Goal: Information Seeking & Learning: Learn about a topic

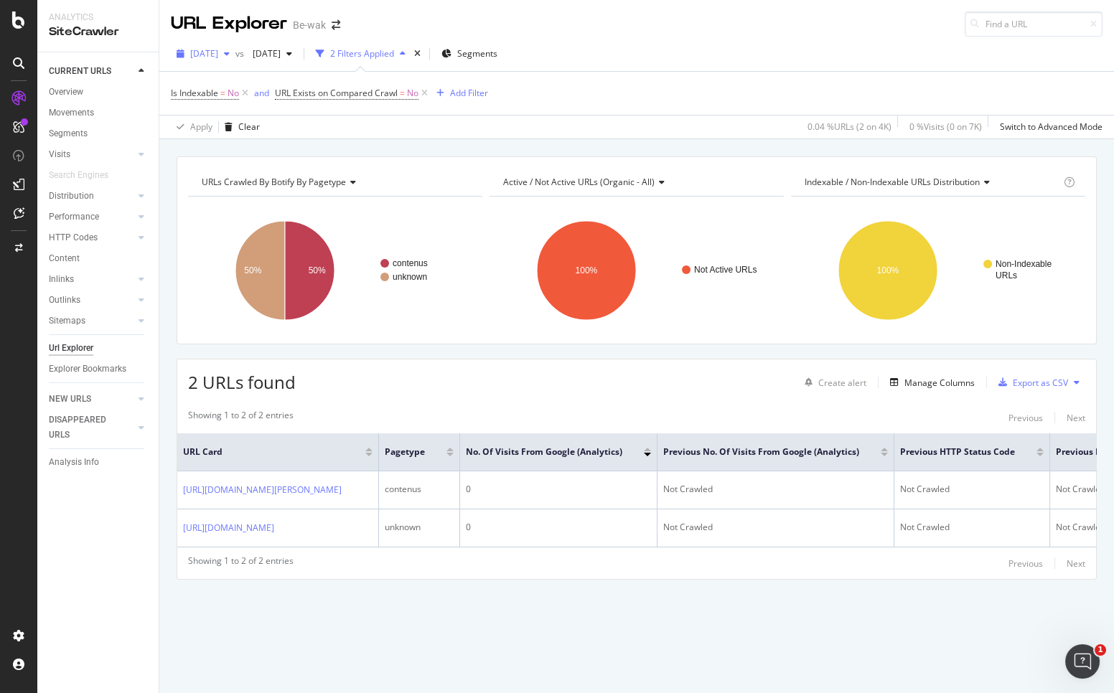
click at [213, 60] on div "[DATE]" at bounding box center [203, 54] width 65 height 22
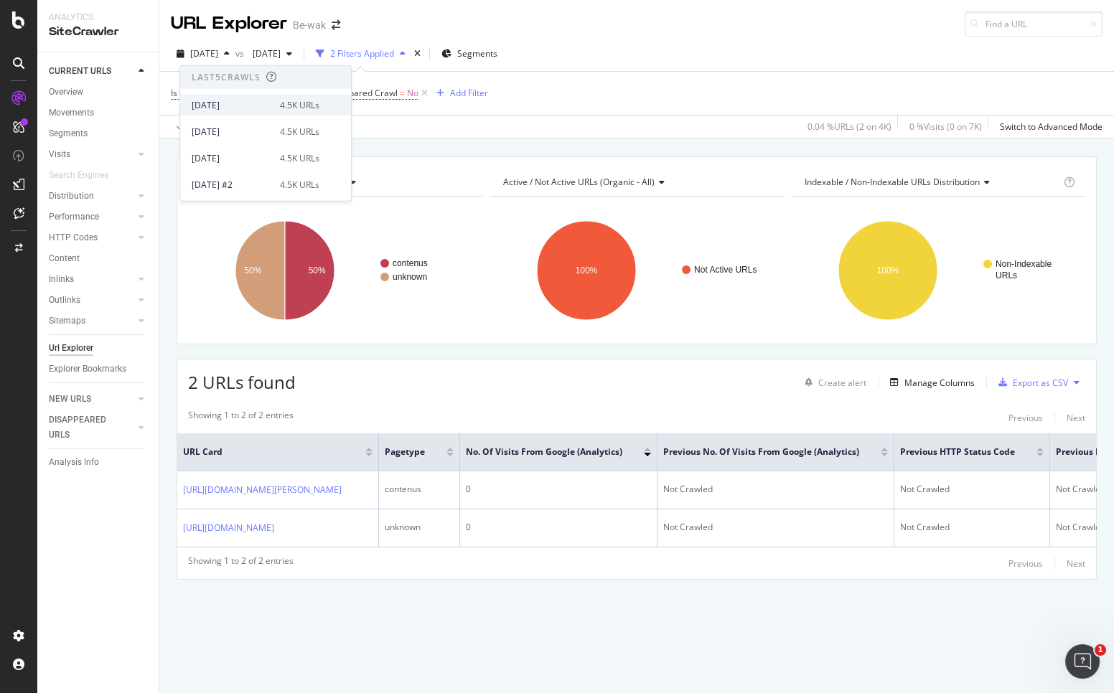
click at [228, 101] on div "[DATE]" at bounding box center [232, 104] width 80 height 13
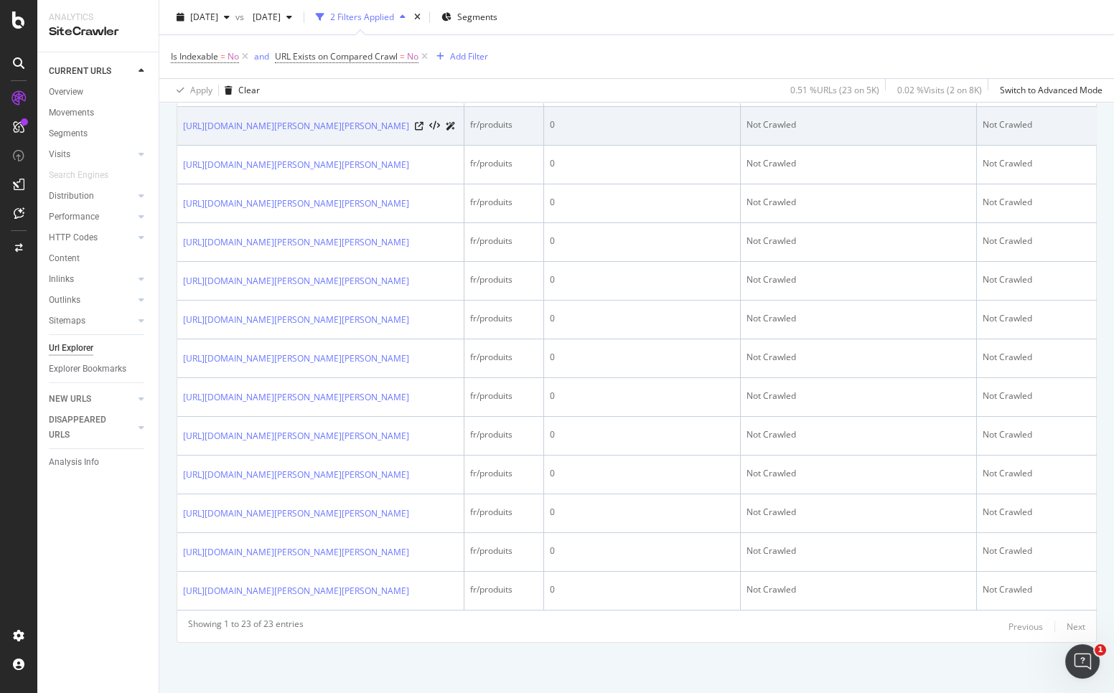
scroll to position [1073, 0]
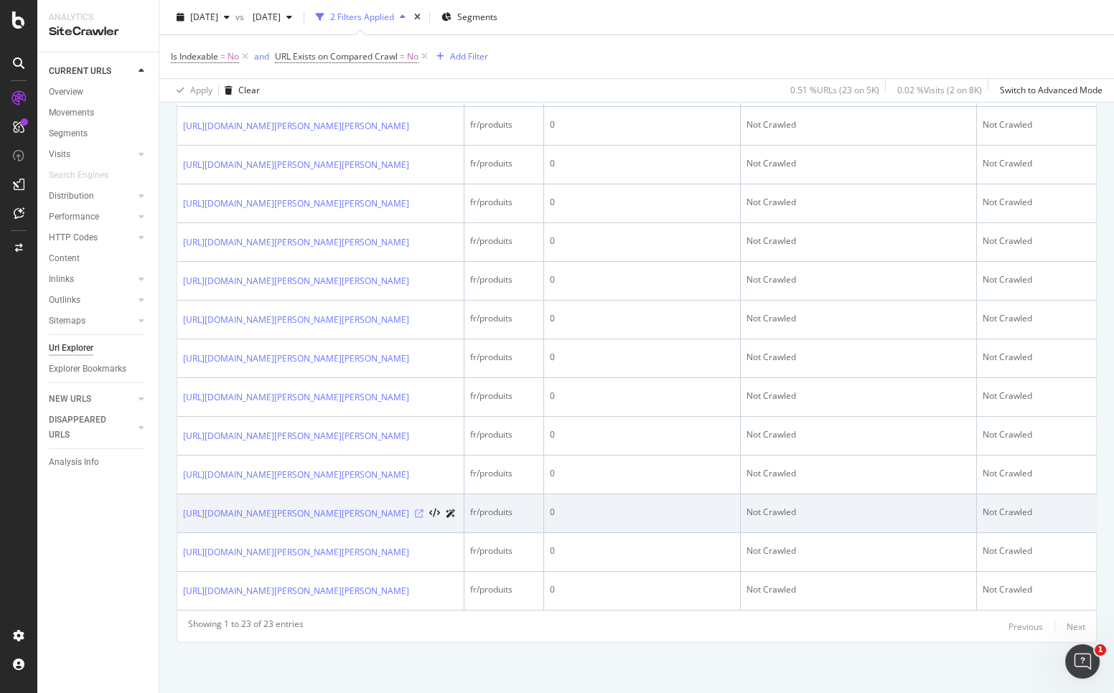
click at [424, 510] on icon at bounding box center [419, 514] width 9 height 9
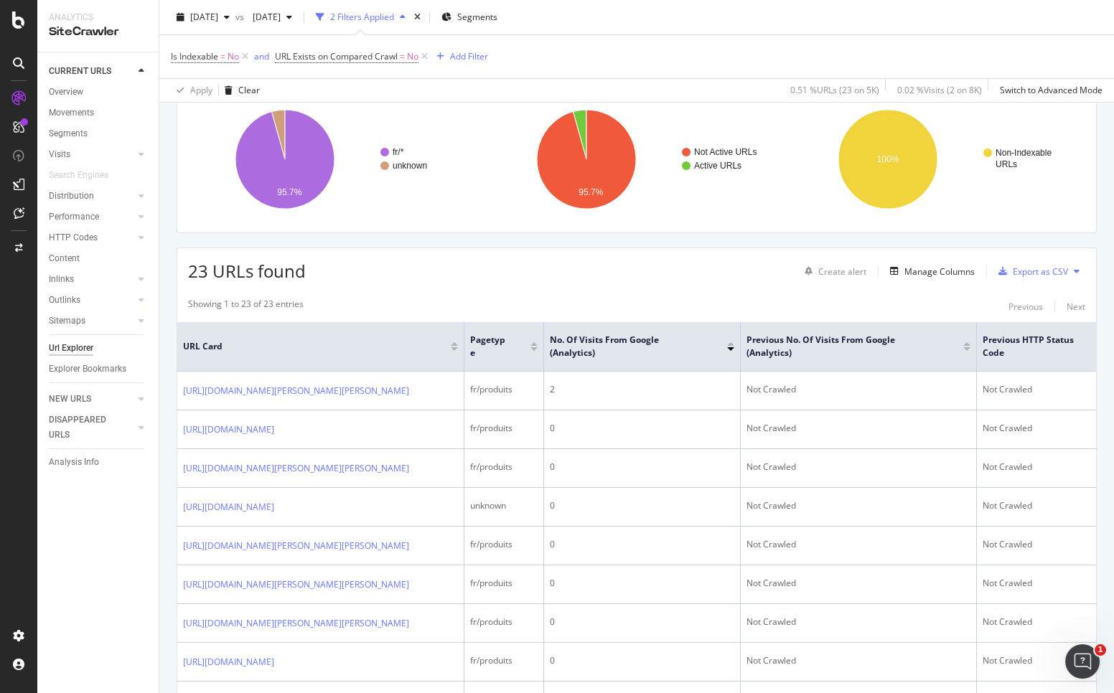
scroll to position [78, 0]
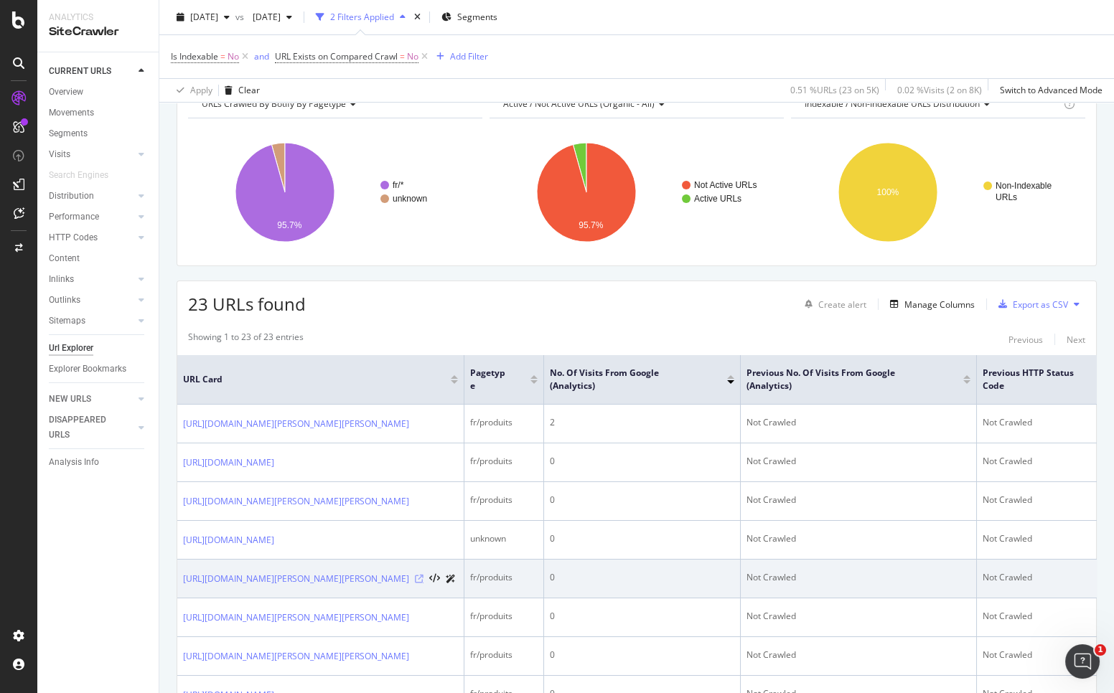
click at [424, 584] on icon at bounding box center [419, 579] width 9 height 9
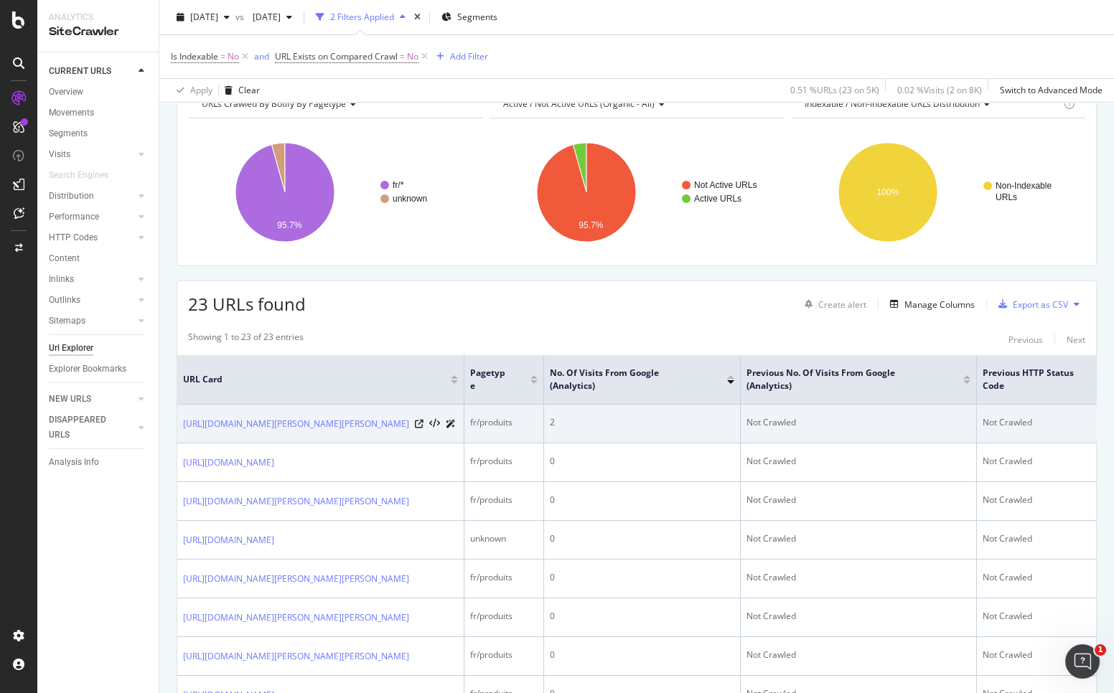
click at [417, 430] on div "https://www.be-wak.fr/fr/48301-lampe-frontale-petzl-tikkina-grise-e060aa00.html" at bounding box center [319, 423] width 273 height 15
click at [421, 429] on icon at bounding box center [419, 424] width 9 height 9
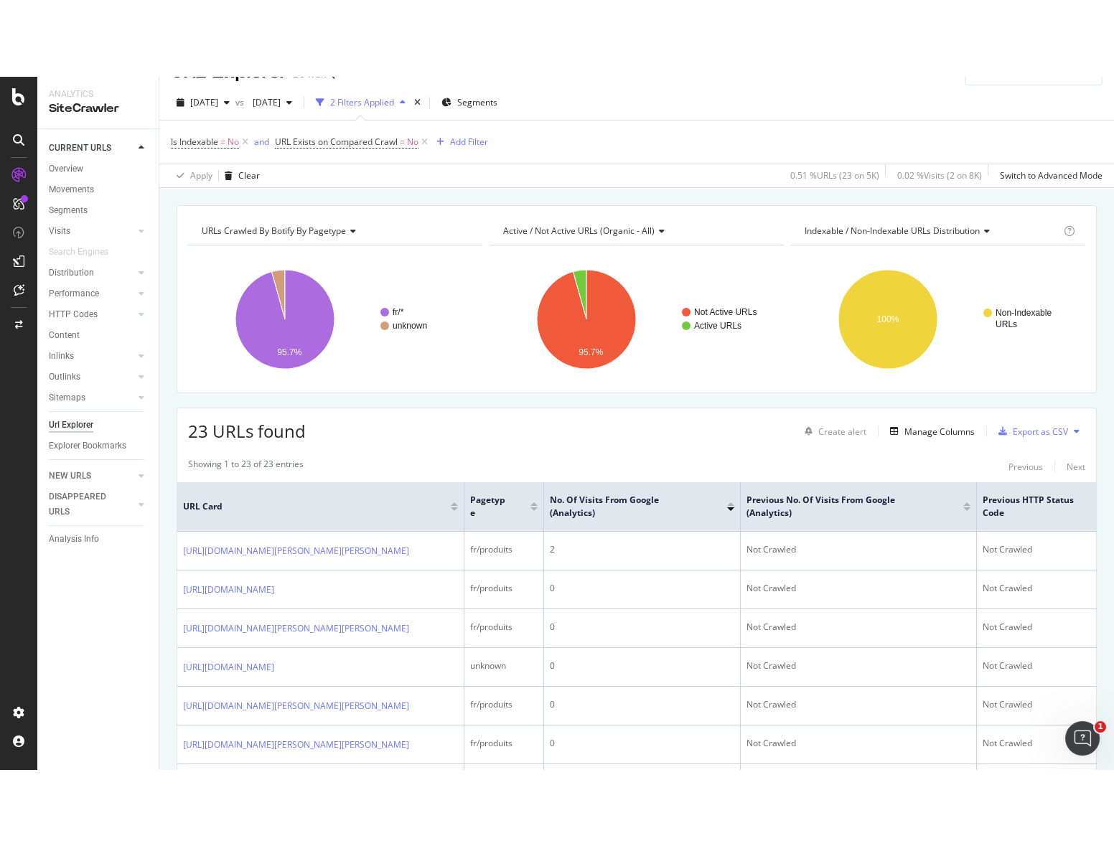
scroll to position [0, 0]
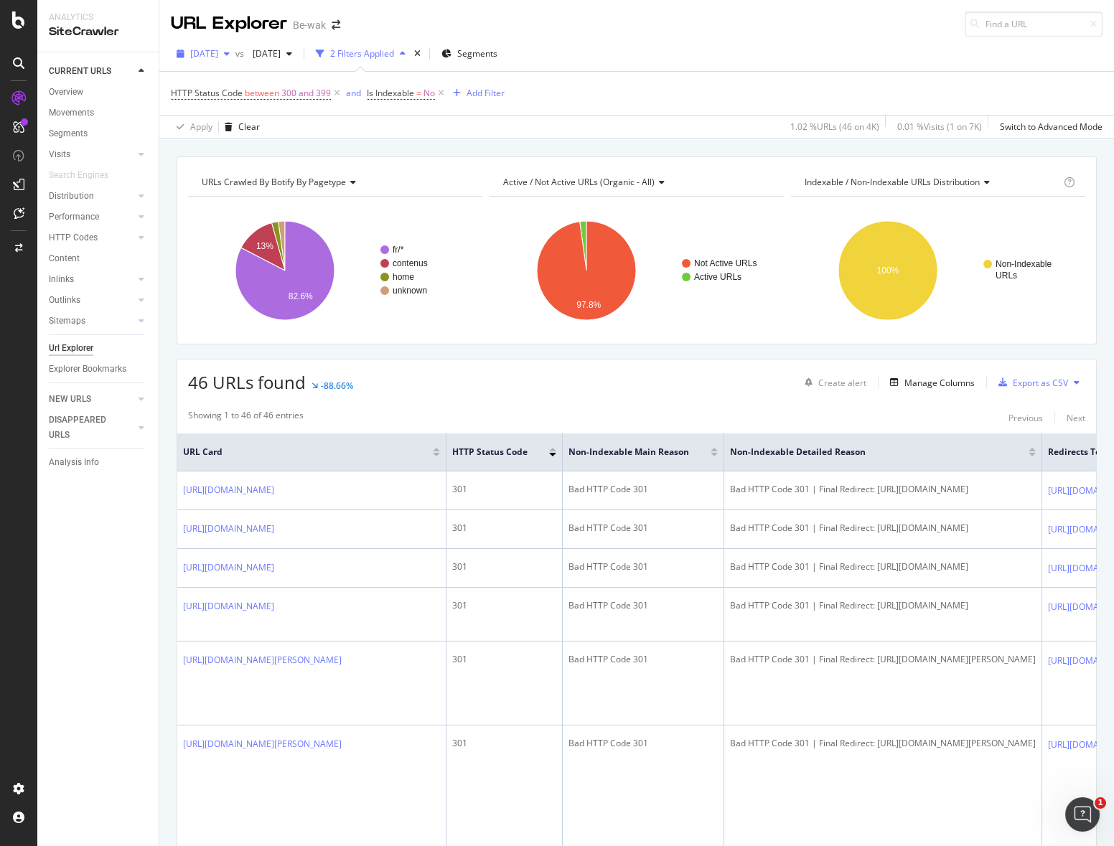
click at [218, 52] on span "[DATE]" at bounding box center [204, 53] width 28 height 12
click at [240, 100] on div "[DATE]" at bounding box center [232, 104] width 80 height 13
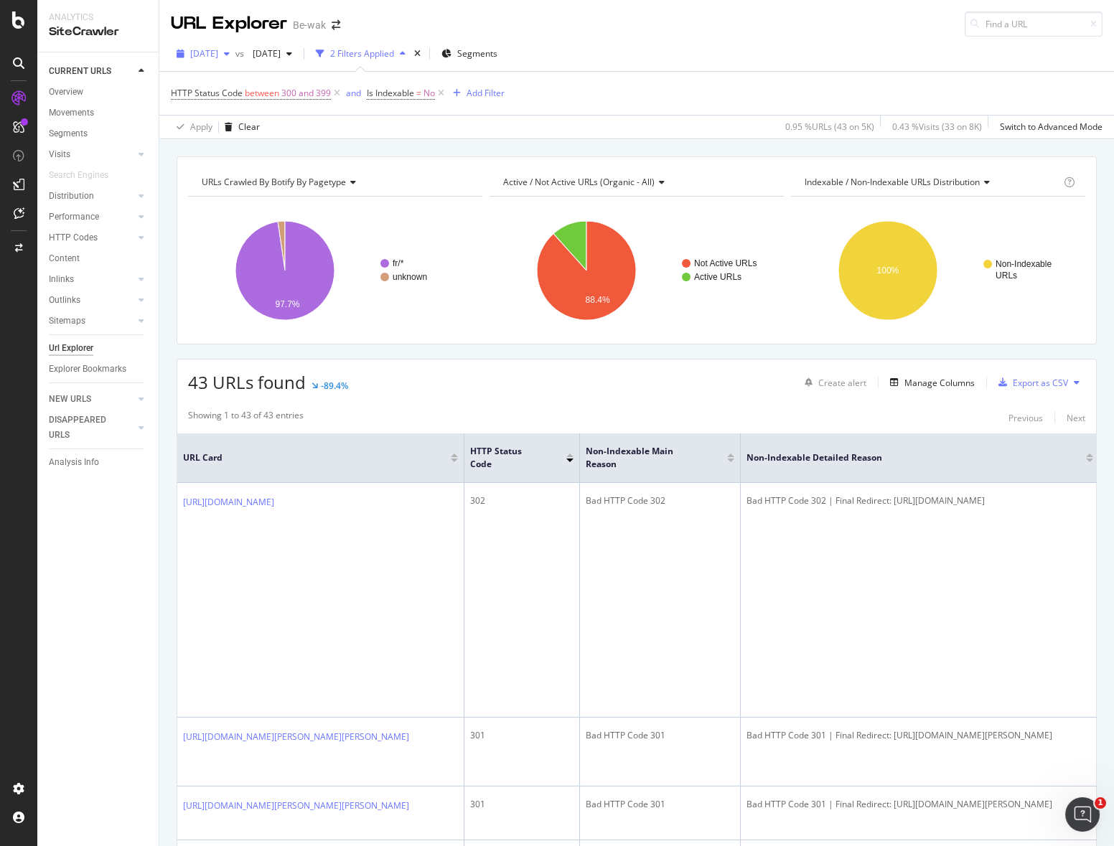
click at [218, 50] on span "[DATE]" at bounding box center [204, 53] width 28 height 12
click at [479, 422] on div "Showing 1 to 43 of 43 entries Previous Next" at bounding box center [636, 417] width 919 height 17
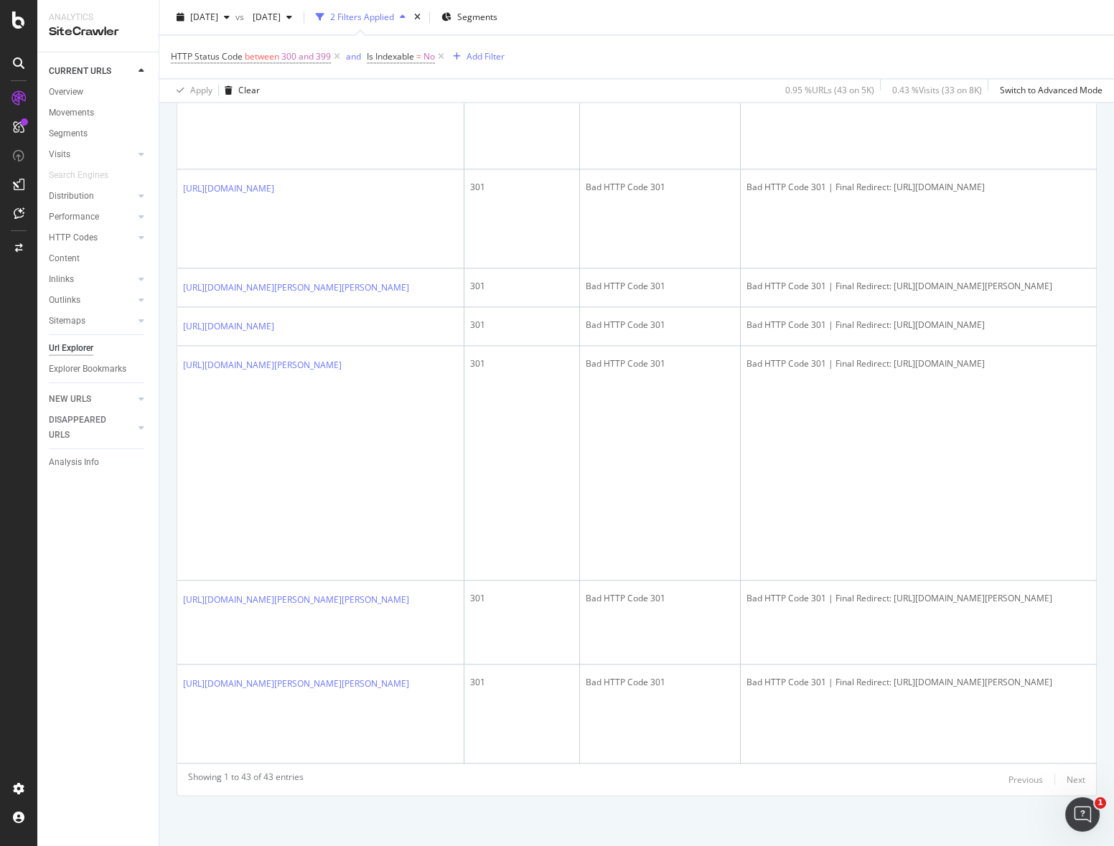
scroll to position [1630, 0]
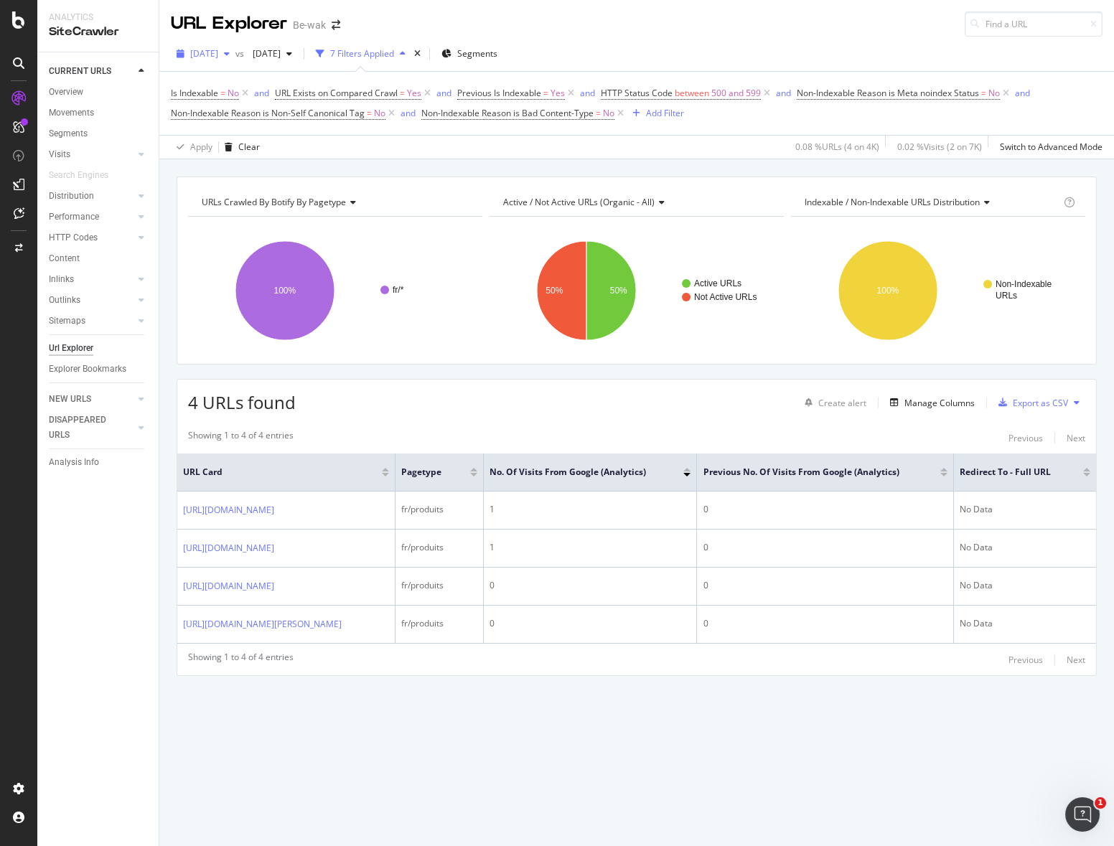
click at [218, 51] on span "[DATE]" at bounding box center [204, 53] width 28 height 12
click at [235, 108] on div "[DATE]" at bounding box center [232, 104] width 80 height 13
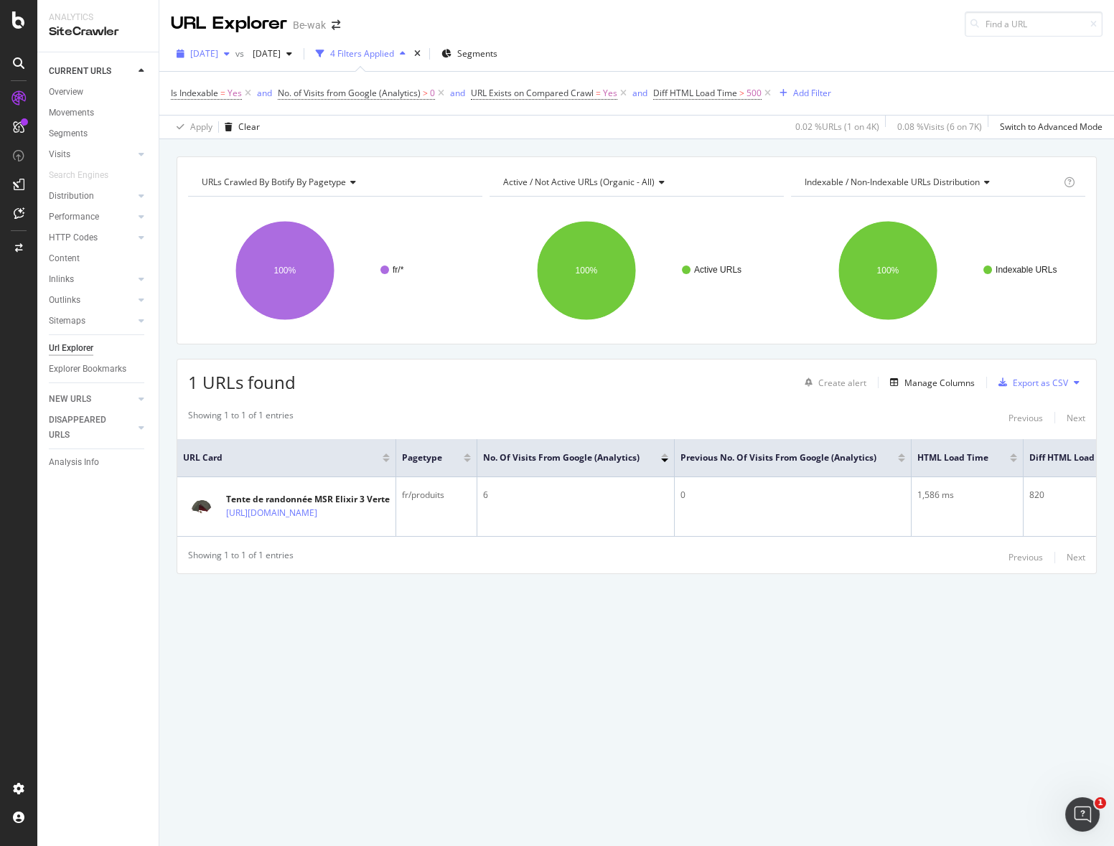
click at [218, 54] on span "[DATE]" at bounding box center [204, 53] width 28 height 12
click at [234, 104] on div "[DATE]" at bounding box center [232, 104] width 80 height 13
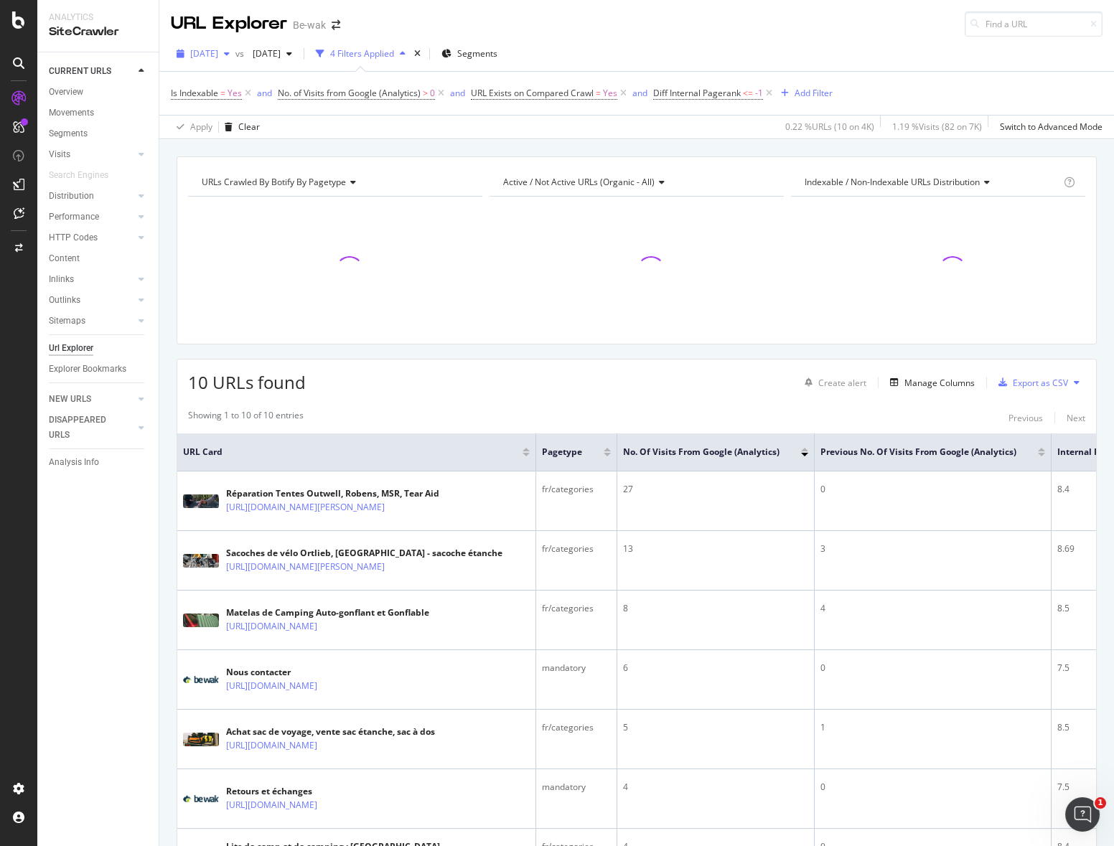
click at [218, 54] on span "[DATE]" at bounding box center [204, 53] width 28 height 12
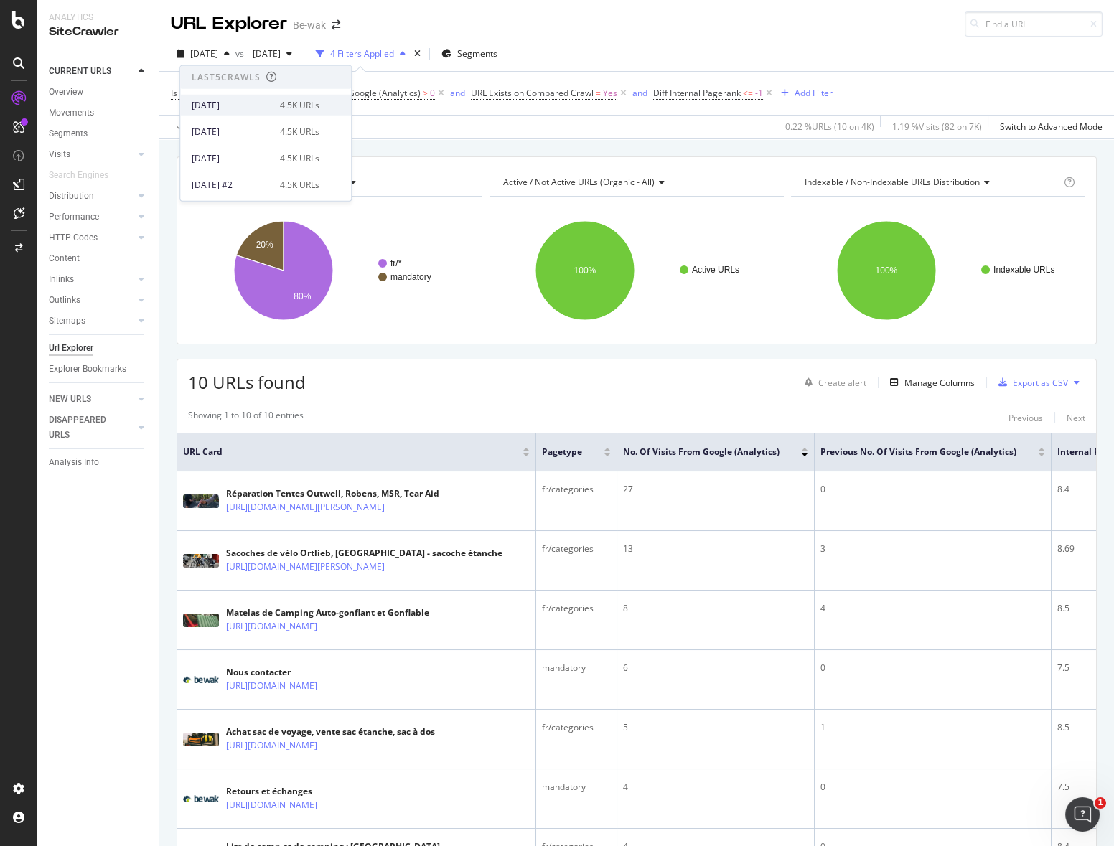
click at [261, 104] on div "[DATE] 4.5K URLs" at bounding box center [256, 104] width 128 height 13
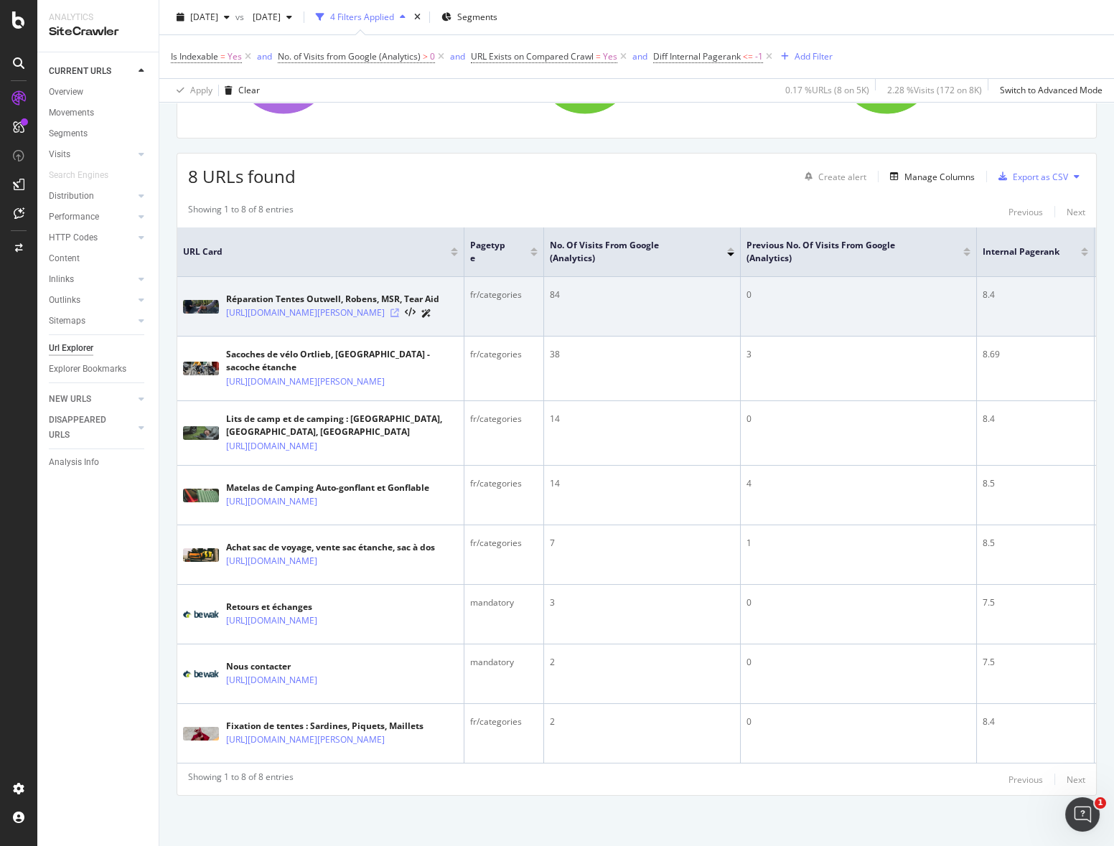
scroll to position [240, 0]
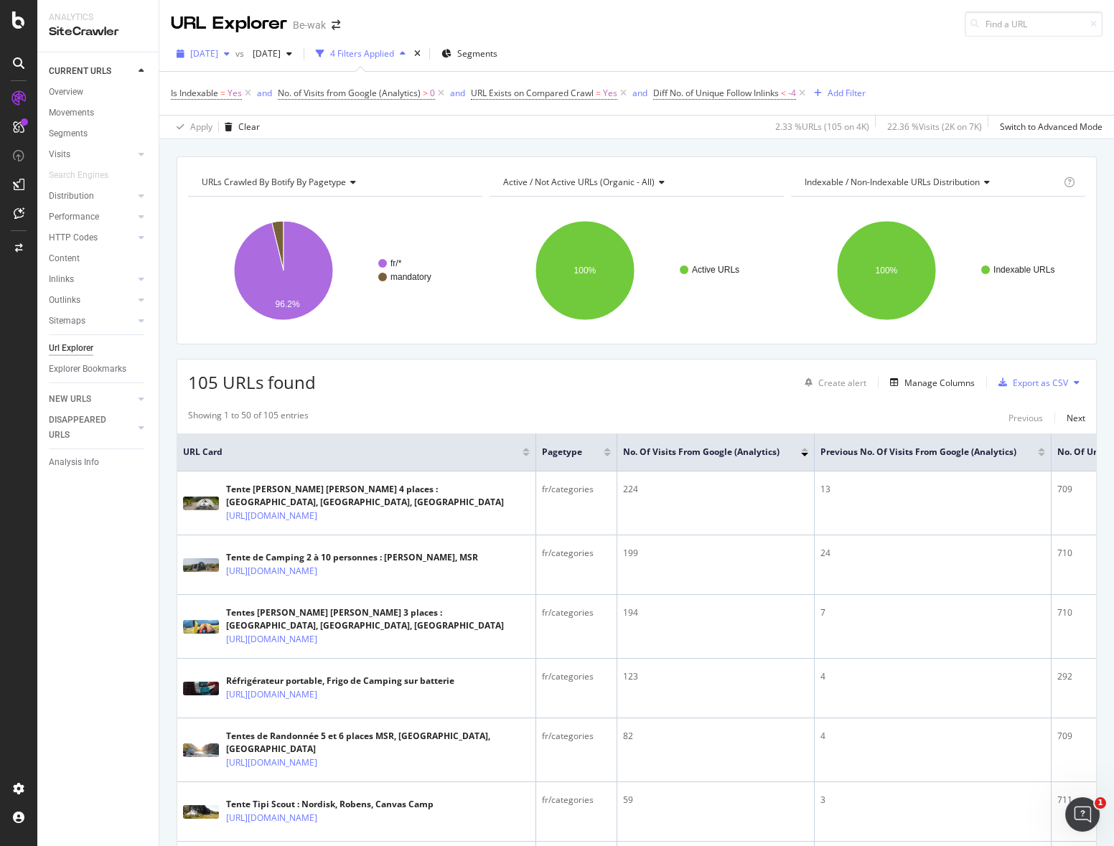
click at [212, 52] on span "[DATE]" at bounding box center [204, 53] width 28 height 12
click at [284, 104] on div "4.5K URLs" at bounding box center [299, 104] width 39 height 13
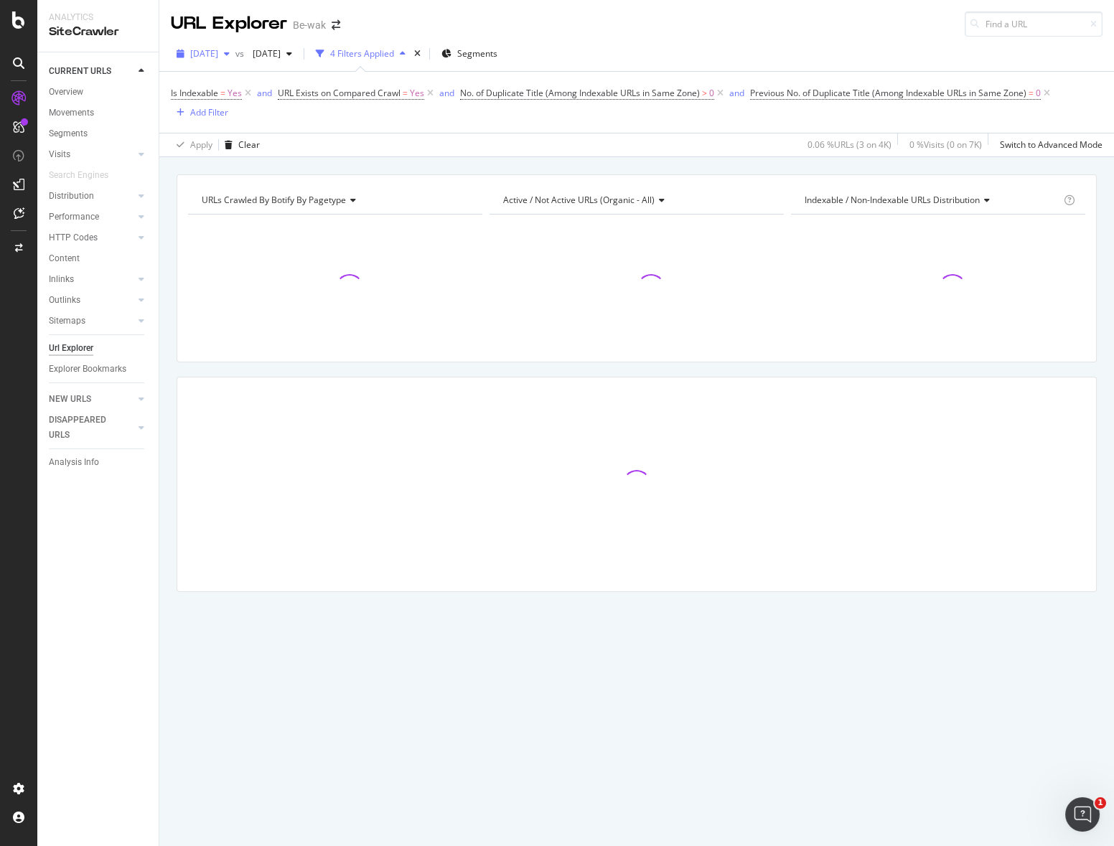
click at [218, 55] on span "[DATE]" at bounding box center [204, 53] width 28 height 12
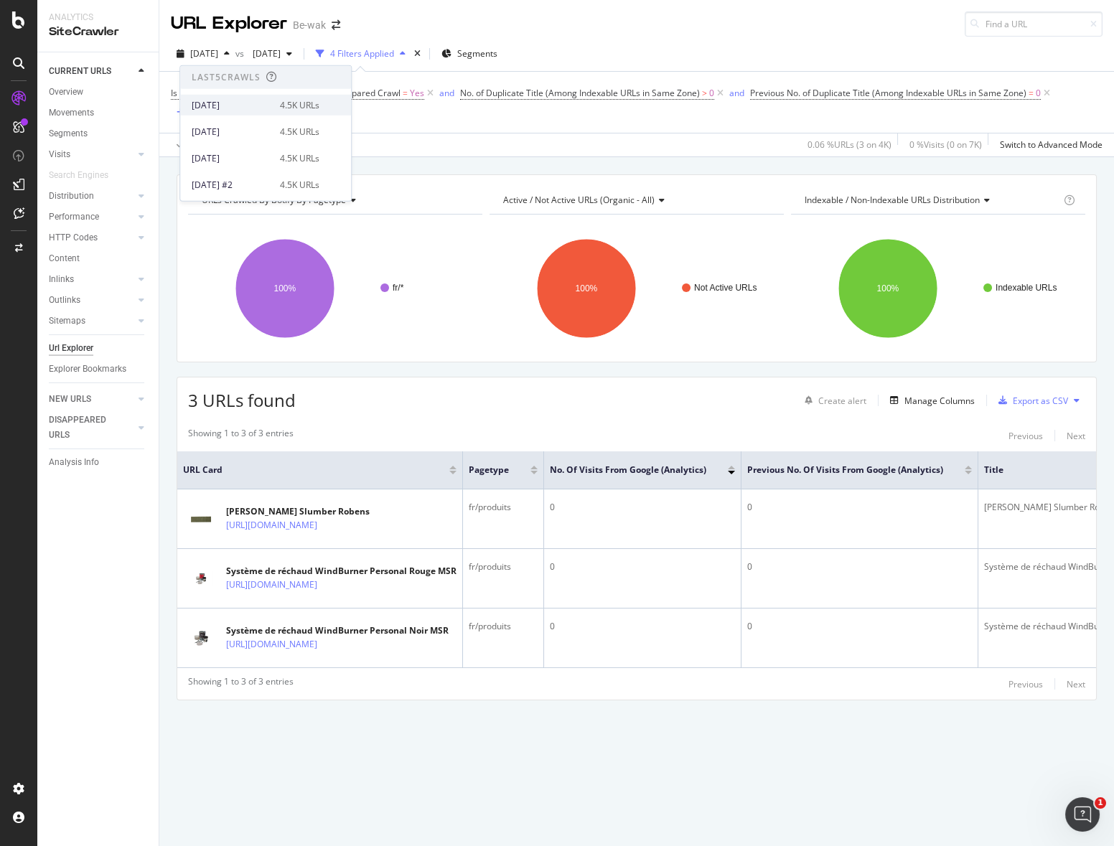
click at [286, 97] on div "[DATE] 4.5K URLs" at bounding box center [265, 105] width 171 height 21
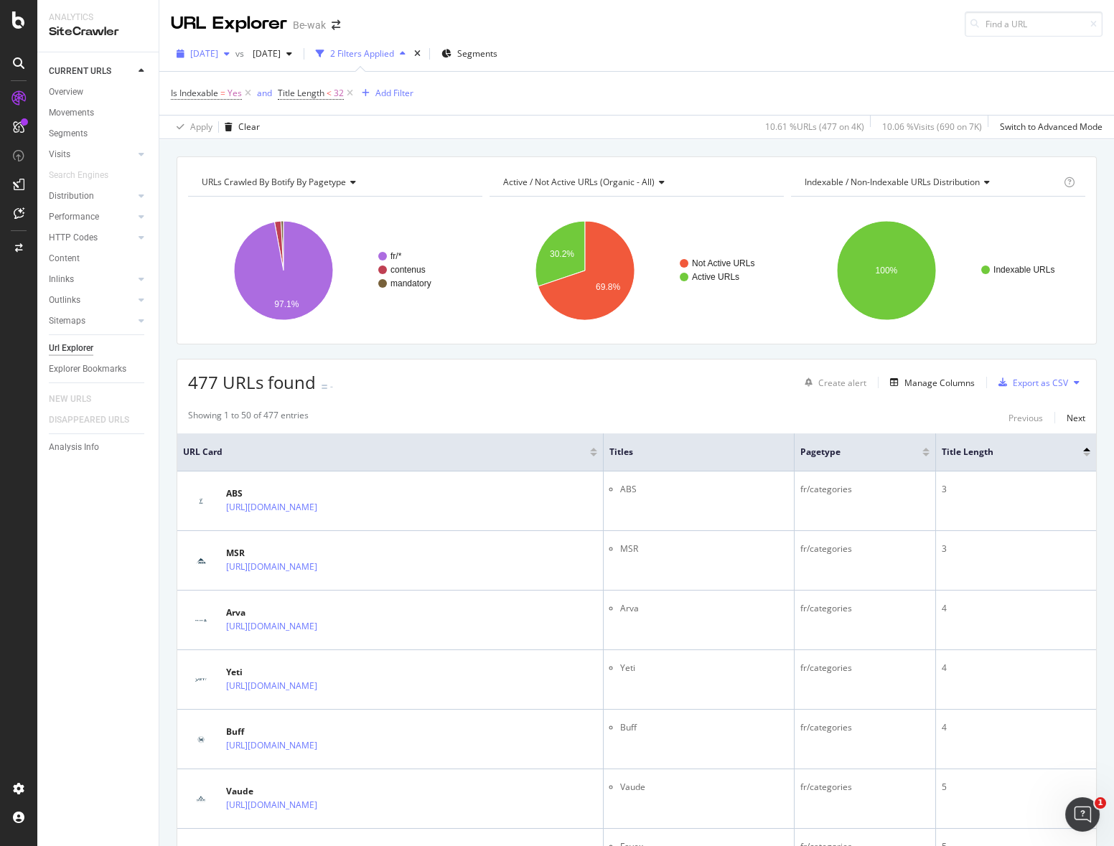
click at [215, 49] on span "[DATE]" at bounding box center [204, 53] width 28 height 12
click at [225, 102] on div "[DATE]" at bounding box center [232, 104] width 80 height 13
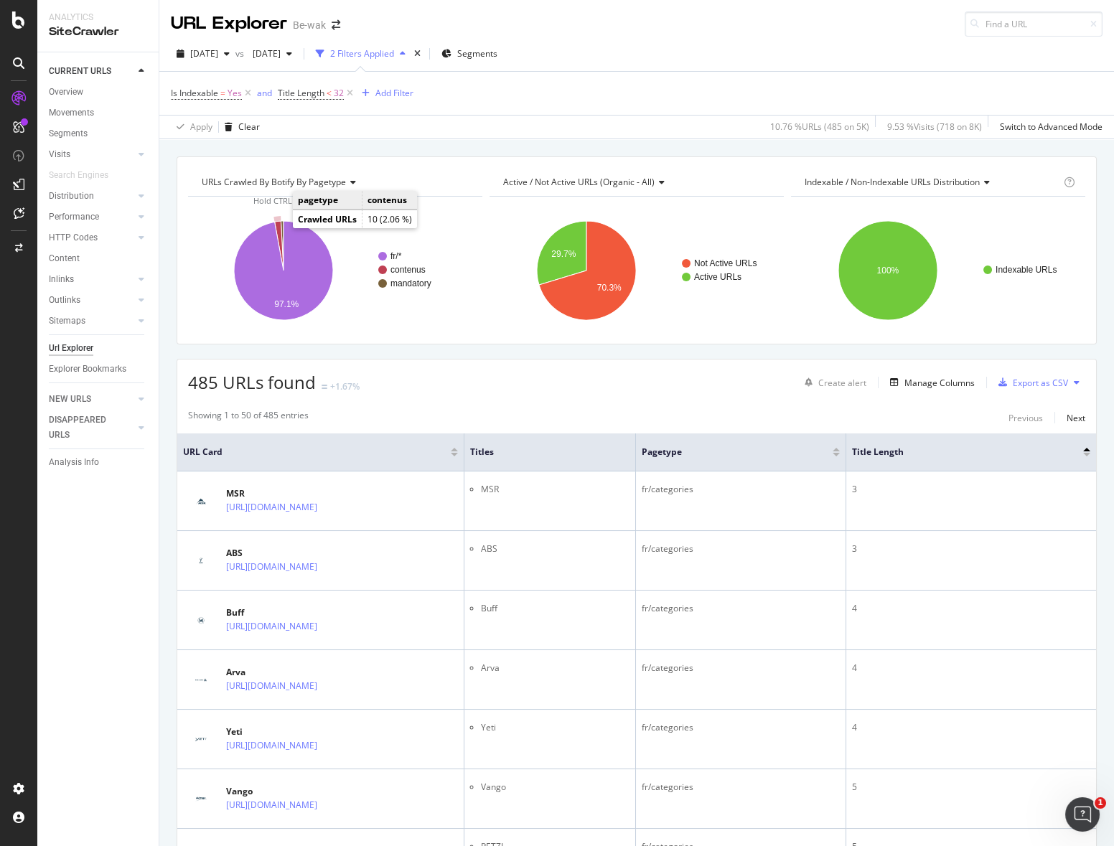
click at [279, 225] on icon "A chart." at bounding box center [279, 246] width 9 height 50
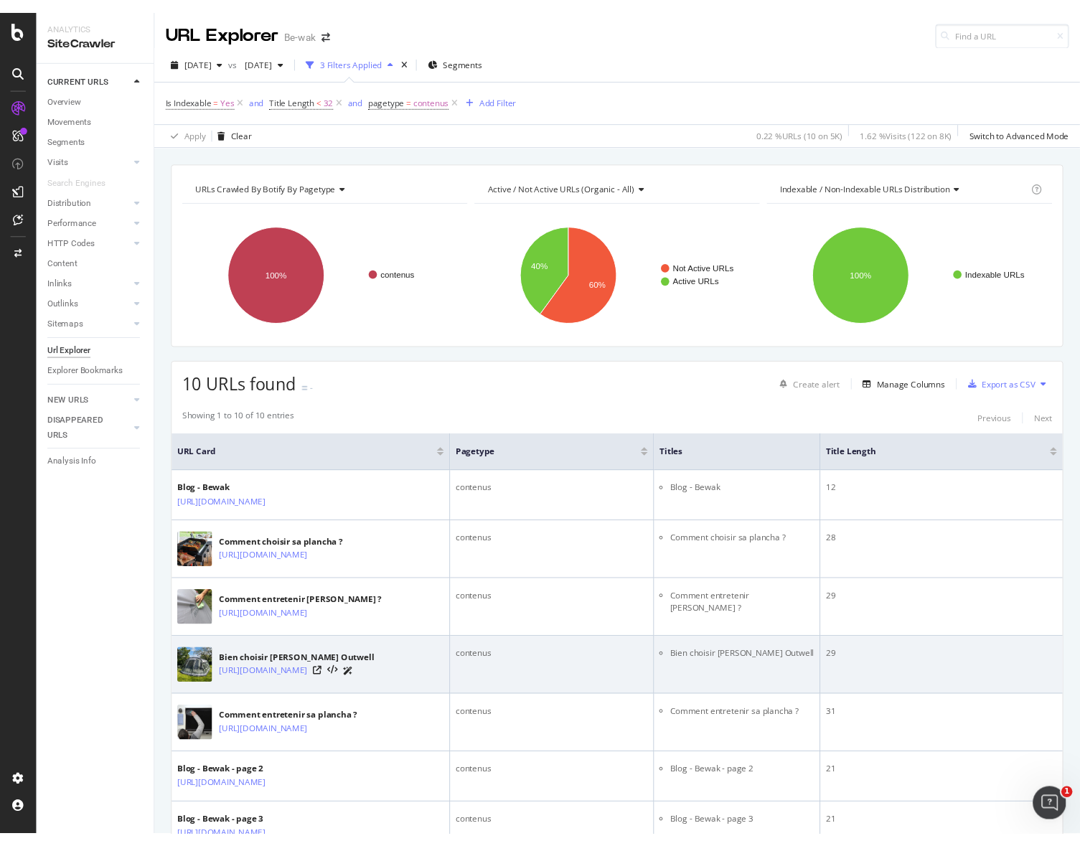
scroll to position [319, 0]
